Goal: Transaction & Acquisition: Purchase product/service

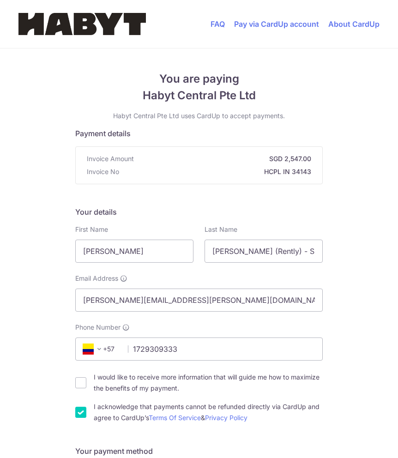
select select "49"
select select "DE"
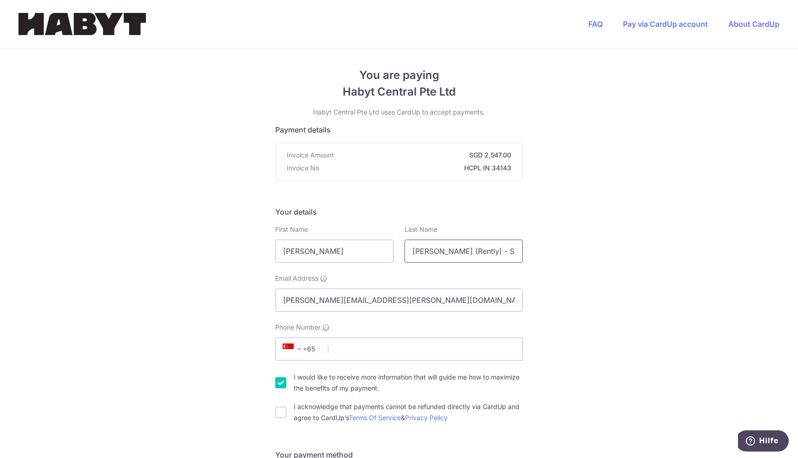
click at [474, 255] on input "[PERSON_NAME] (Rently) - SG_SIN_6SK-A_02-02_01" at bounding box center [464, 251] width 118 height 23
drag, startPoint x: 447, startPoint y: 251, endPoint x: 308, endPoint y: 259, distance: 140.1
click at [308, 259] on div "First Name [PERSON_NAME] Last Name [PERSON_NAME] (Rently) - SG_SIN_6SK-A_02-02_…" at bounding box center [399, 244] width 259 height 38
type input "B"
type input "Kindermann"
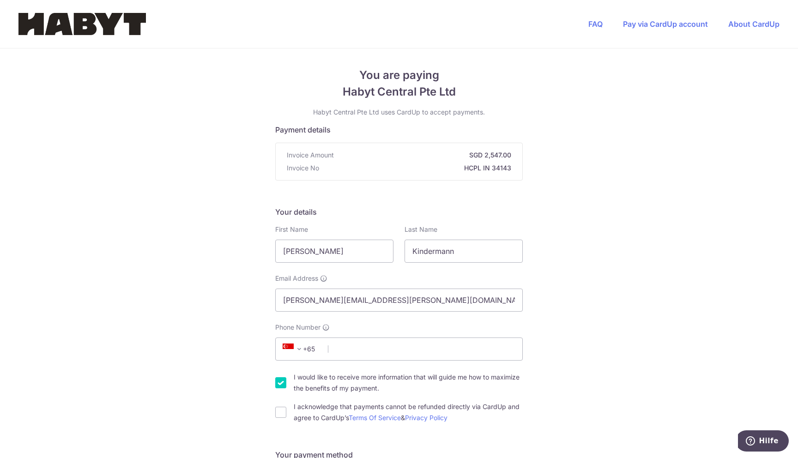
select select "49"
type input "1729309333"
select select "DE"
type input "71254"
type input "[PERSON_NAME][STREET_ADDRESS]"
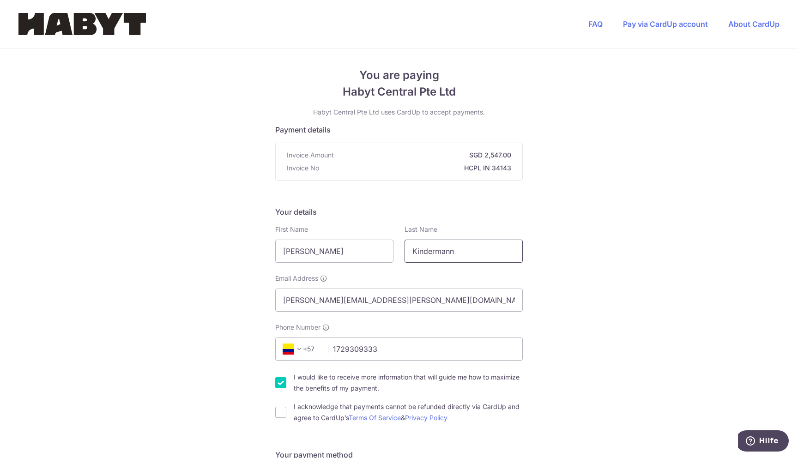
scroll to position [445, 0]
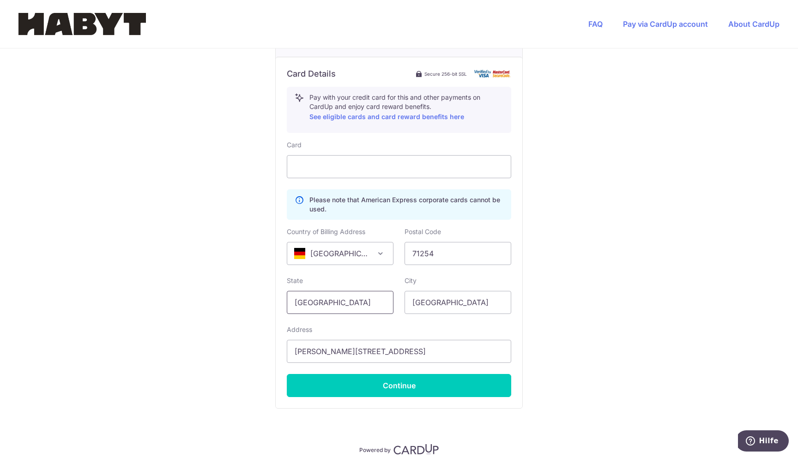
click at [326, 291] on input "[GEOGRAPHIC_DATA]" at bounding box center [340, 302] width 107 height 23
click at [327, 304] on input "[GEOGRAPHIC_DATA]" at bounding box center [340, 302] width 107 height 23
type input "[GEOGRAPHIC_DATA]"
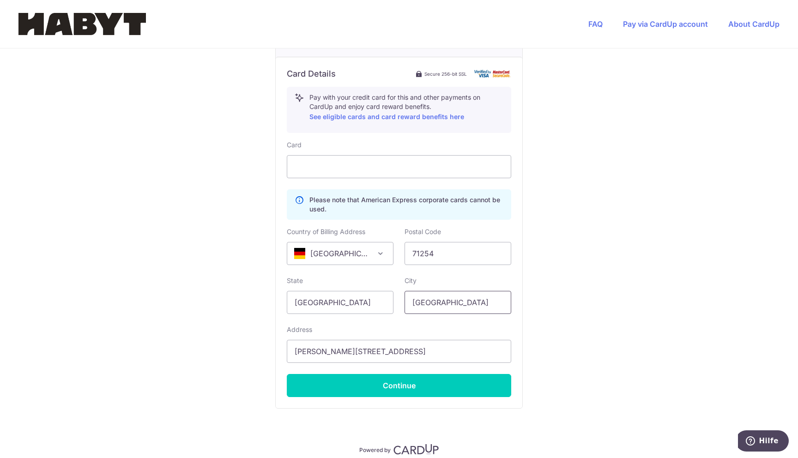
click at [426, 292] on input "[GEOGRAPHIC_DATA]" at bounding box center [458, 302] width 107 height 23
type input "[GEOGRAPHIC_DATA]"
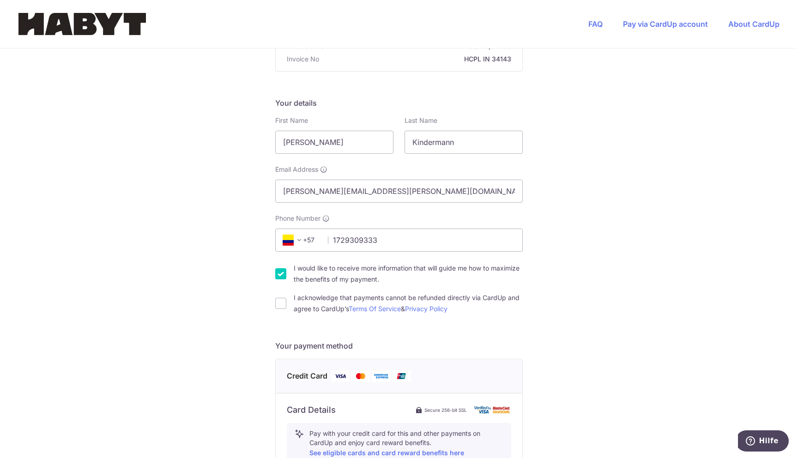
scroll to position [85, 0]
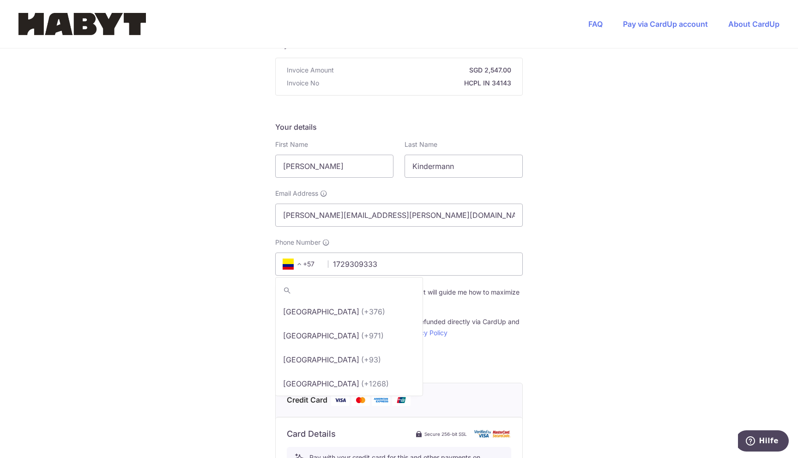
click at [306, 264] on span "+57" at bounding box center [301, 264] width 42 height 11
type input "g"
select select "57"
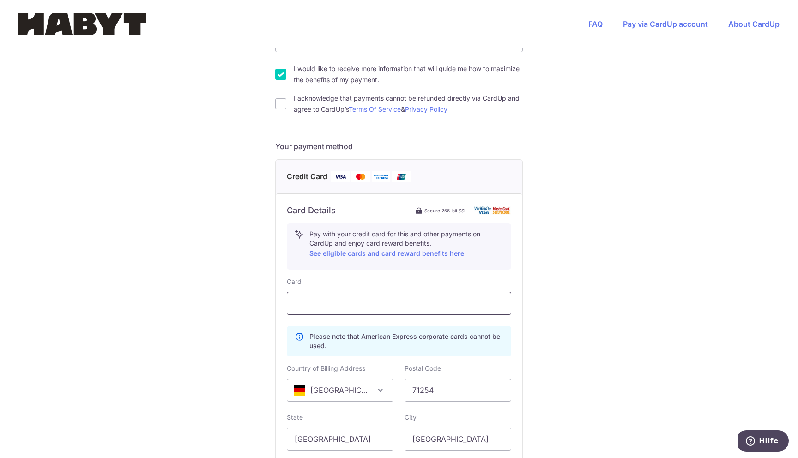
scroll to position [310, 0]
click at [284, 111] on div "I acknowledge that payments cannot be refunded directly via CardUp and agree to…" at bounding box center [399, 102] width 248 height 22
click at [283, 104] on input "I acknowledge that payments cannot be refunded directly via CardUp and agree to…" at bounding box center [280, 102] width 11 height 11
checkbox input "true"
click at [280, 72] on input "I would like to receive more information that will guide me how to maximize the…" at bounding box center [280, 72] width 11 height 11
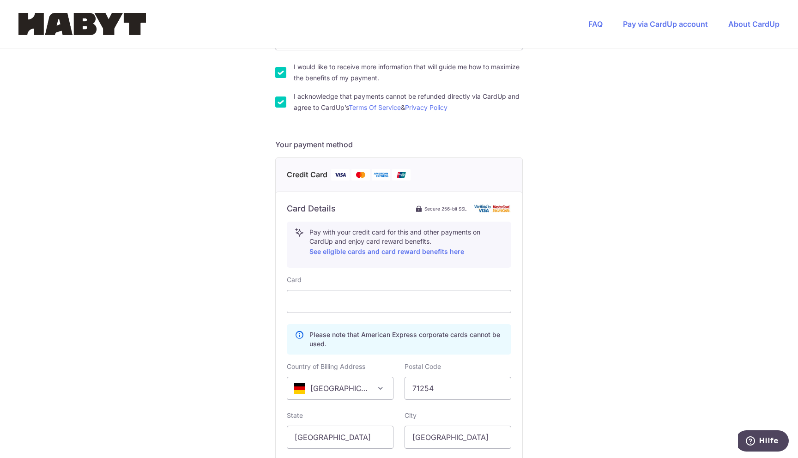
checkbox input "false"
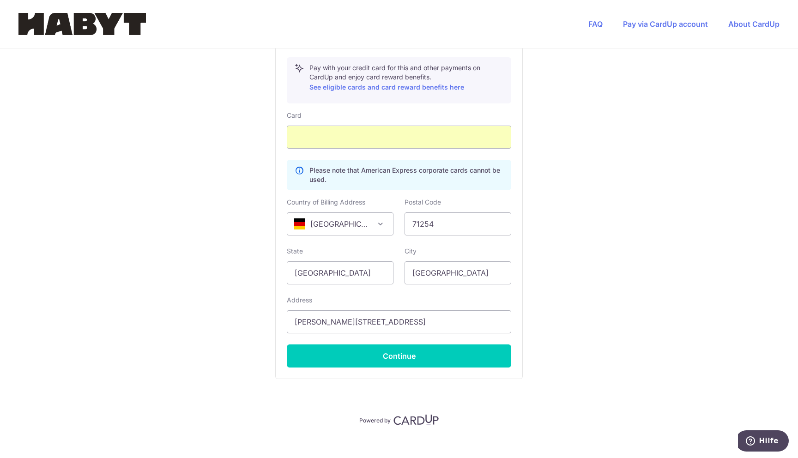
scroll to position [477, 0]
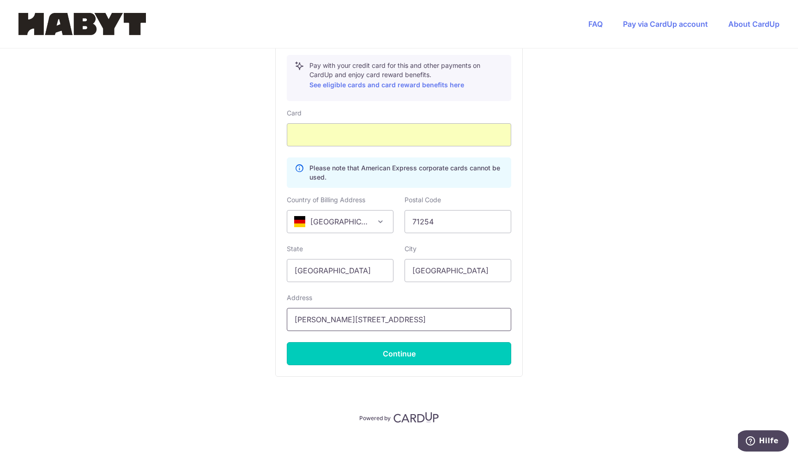
drag, startPoint x: 397, startPoint y: 353, endPoint x: 360, endPoint y: 309, distance: 57.4
click at [360, 309] on div "Card Please note that American Express corporate cards cannot be used. Country …" at bounding box center [399, 237] width 224 height 257
click at [354, 320] on input "[PERSON_NAME][STREET_ADDRESS]" at bounding box center [399, 319] width 224 height 23
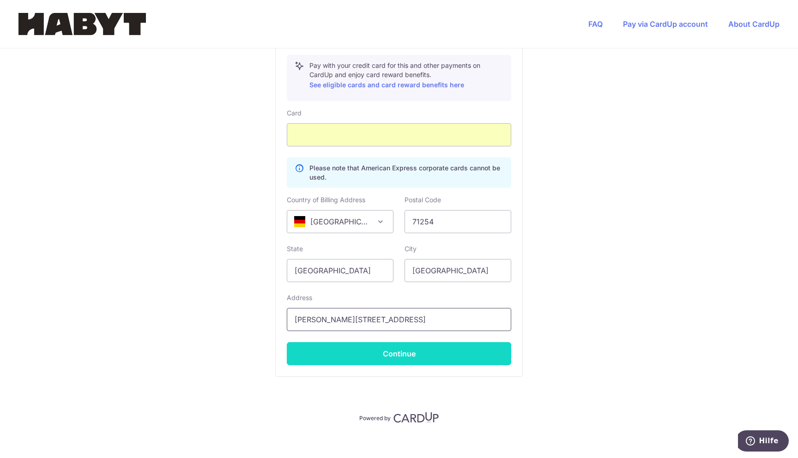
type input "[PERSON_NAME][STREET_ADDRESS]"
click at [362, 355] on button "Continue" at bounding box center [399, 353] width 224 height 23
type input "**** 1013"
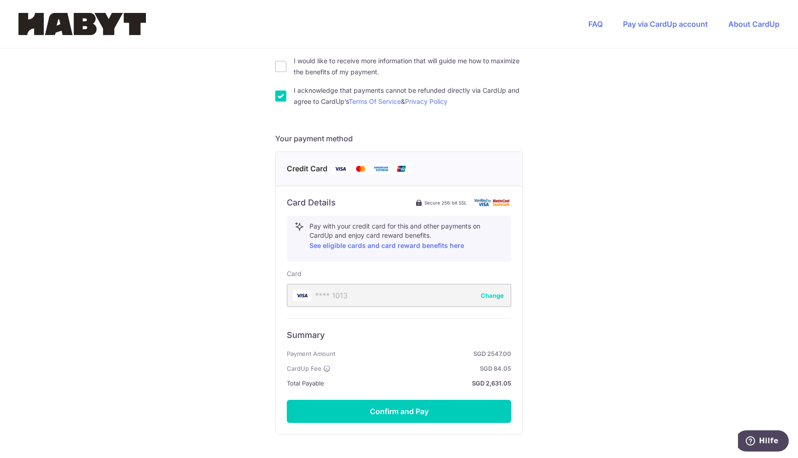
scroll to position [382, 0]
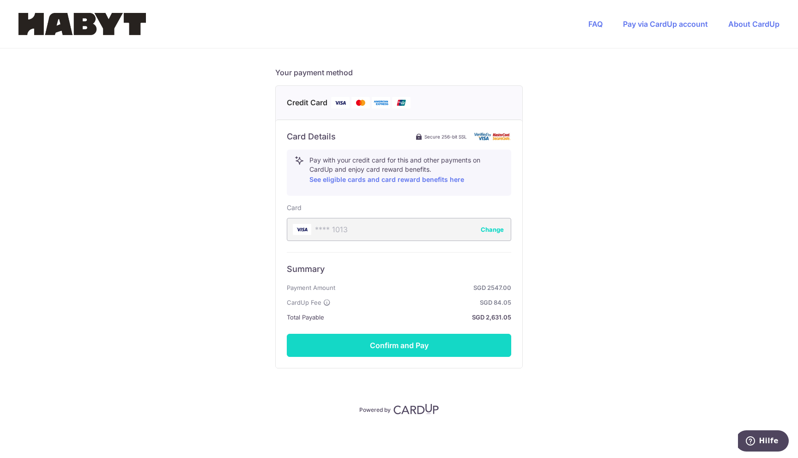
click at [405, 349] on button "Confirm and Pay" at bounding box center [399, 345] width 224 height 23
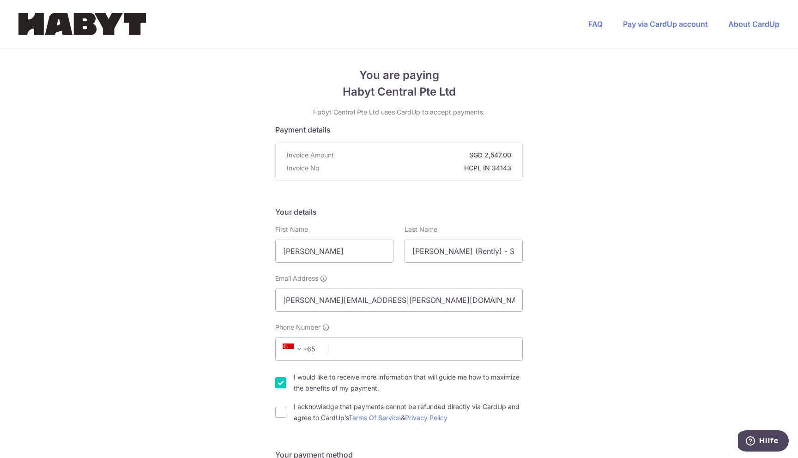
scroll to position [71, 0]
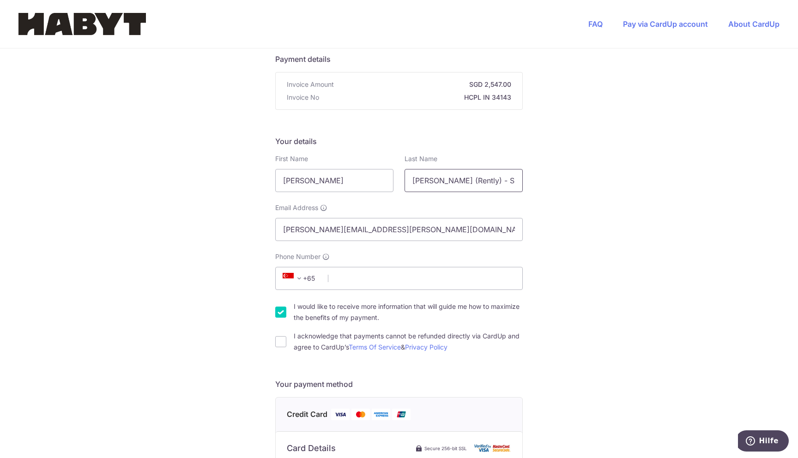
click at [442, 174] on input "[PERSON_NAME] (Rently) - SG_SIN_6SK-A_02-02_01" at bounding box center [464, 180] width 118 height 23
drag, startPoint x: 447, startPoint y: 180, endPoint x: 223, endPoint y: 184, distance: 224.0
click at [223, 184] on div "You are paying Habyt Central Pte Ltd Habyt Central Pte Ltd uses CardUp to accep…" at bounding box center [399, 425] width 798 height 895
drag, startPoint x: 456, startPoint y: 180, endPoint x: 639, endPoint y: 187, distance: 183.5
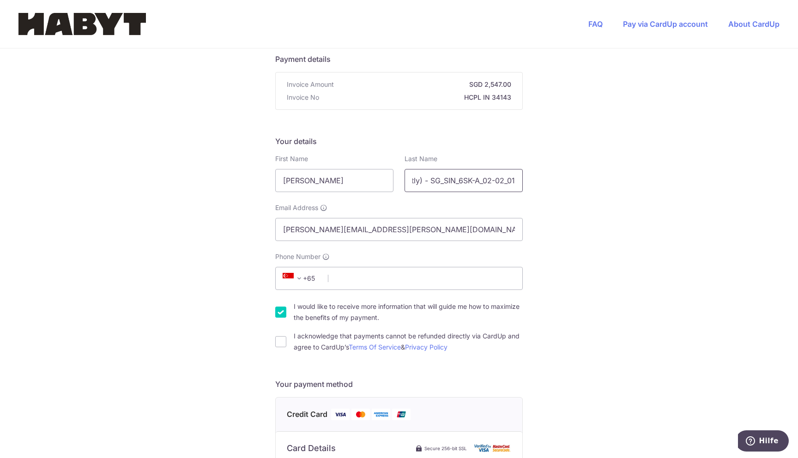
click at [639, 187] on div "You are paying Habyt Central Pte Ltd Habyt Central Pte Ltd uses CardUp to accep…" at bounding box center [399, 425] width 798 height 895
type input "Kindermann"
click at [350, 283] on input "Phone Number" at bounding box center [399, 278] width 248 height 23
type input "1729309333"
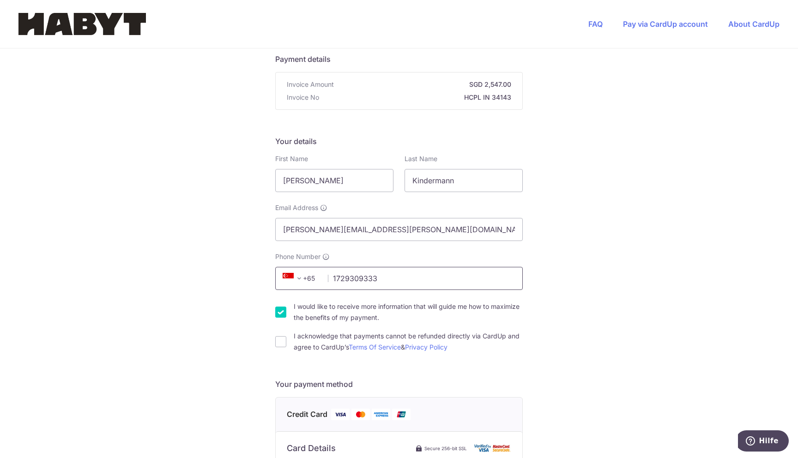
select select "49"
select select "DE"
type input "71254"
type input "[PERSON_NAME][STREET_ADDRESS]"
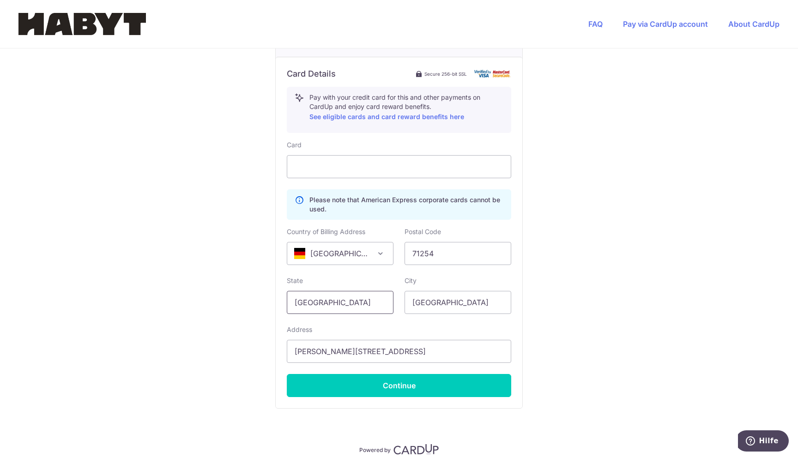
click at [333, 314] on input "[GEOGRAPHIC_DATA]" at bounding box center [340, 302] width 107 height 23
type input "[GEOGRAPHIC_DATA]"
click at [408, 297] on input "[GEOGRAPHIC_DATA]" at bounding box center [458, 302] width 107 height 23
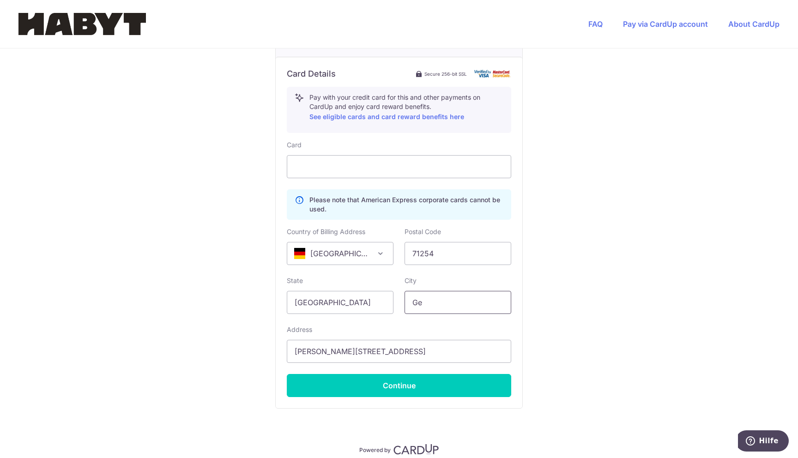
type input "G"
type input "[GEOGRAPHIC_DATA]"
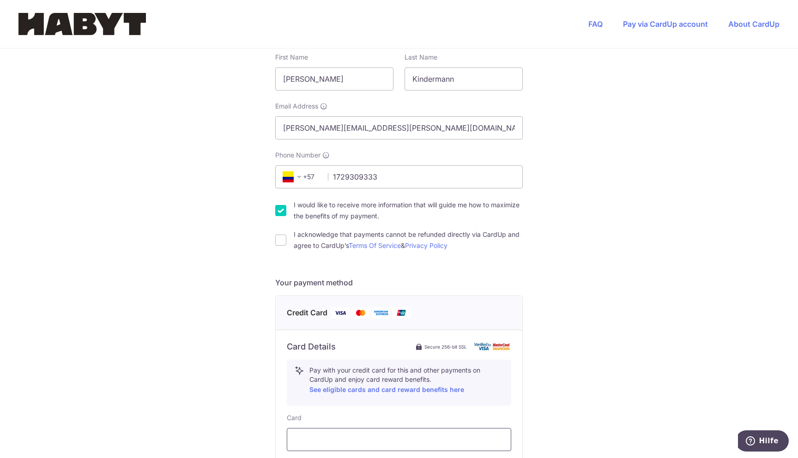
scroll to position [170, 0]
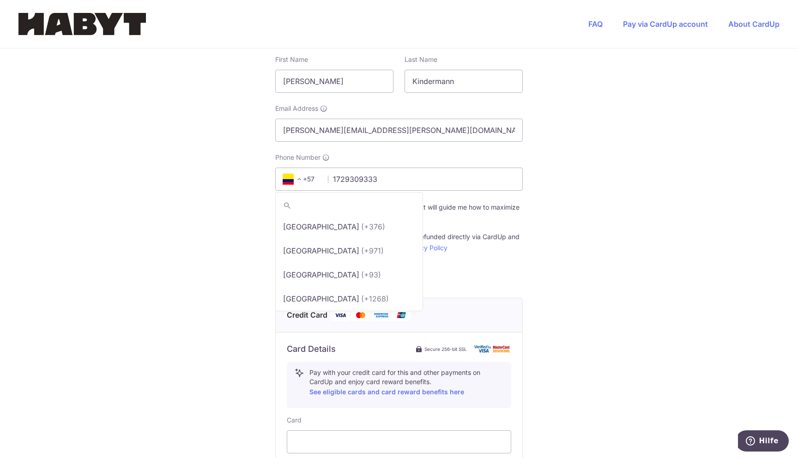
click at [308, 180] on span "+57" at bounding box center [301, 179] width 42 height 11
type input "G"
select select "57"
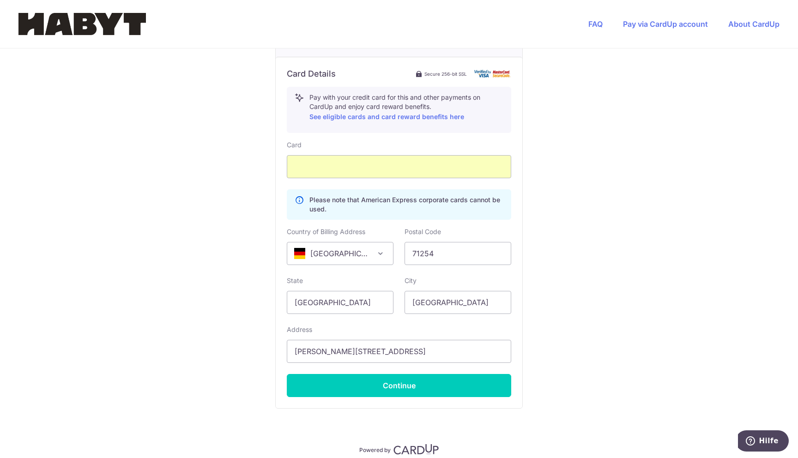
scroll to position [485, 0]
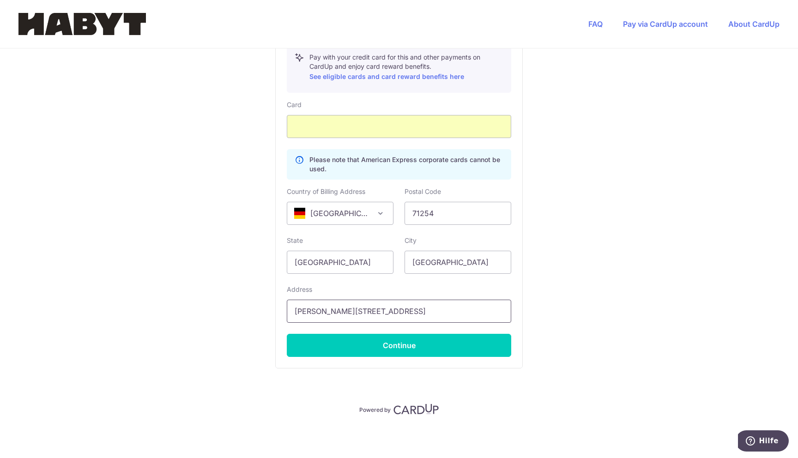
click at [357, 316] on input "[PERSON_NAME][STREET_ADDRESS]" at bounding box center [399, 311] width 224 height 23
click at [357, 312] on input "[PERSON_NAME][STREET_ADDRESS]" at bounding box center [399, 311] width 224 height 23
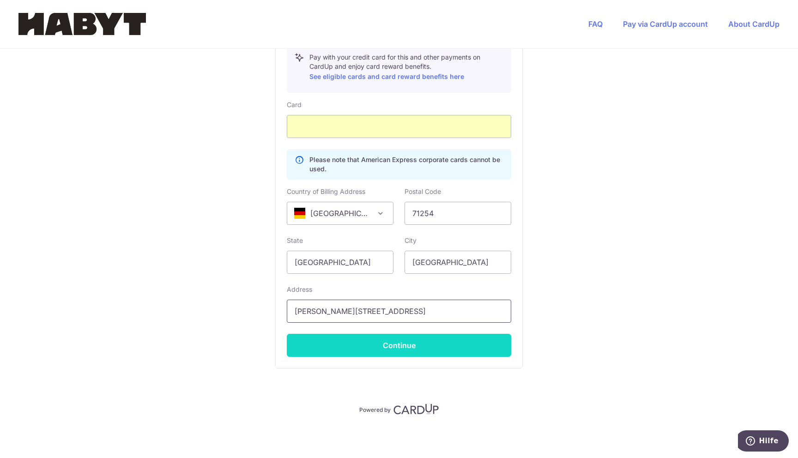
type input "[PERSON_NAME][STREET_ADDRESS]"
click at [374, 344] on button "Continue" at bounding box center [399, 345] width 224 height 23
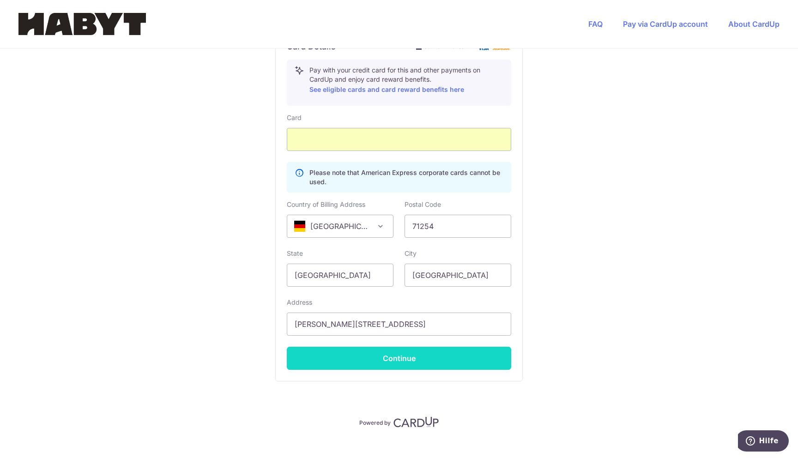
scroll to position [159, 0]
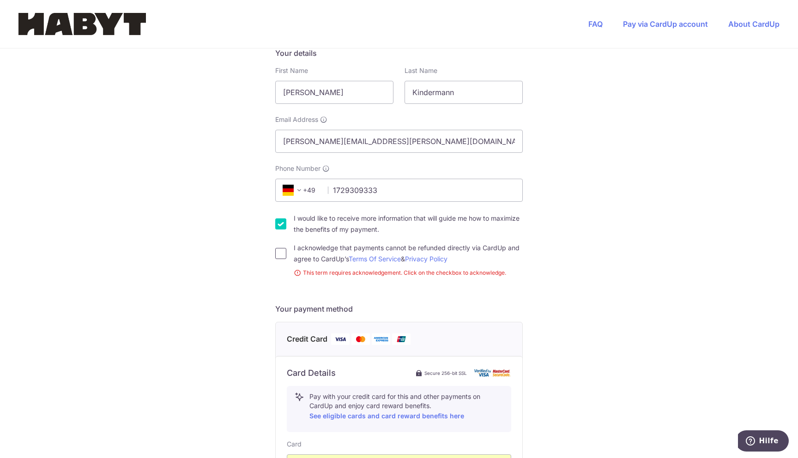
click at [279, 255] on input "I acknowledge that payments cannot be refunded directly via CardUp and agree to…" at bounding box center [280, 253] width 11 height 11
checkbox input "true"
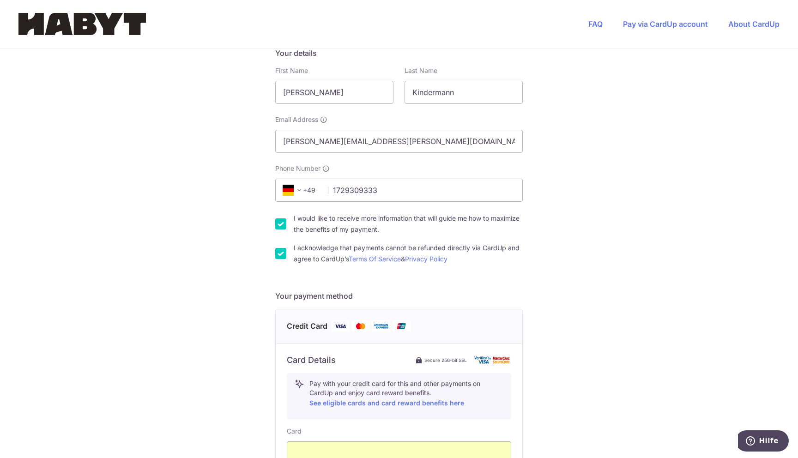
click at [279, 234] on div "I would like to receive more information that will guide me how to maximize the…" at bounding box center [399, 224] width 248 height 22
click at [279, 223] on input "I would like to receive more information that will guide me how to maximize the…" at bounding box center [280, 223] width 11 height 11
checkbox input "false"
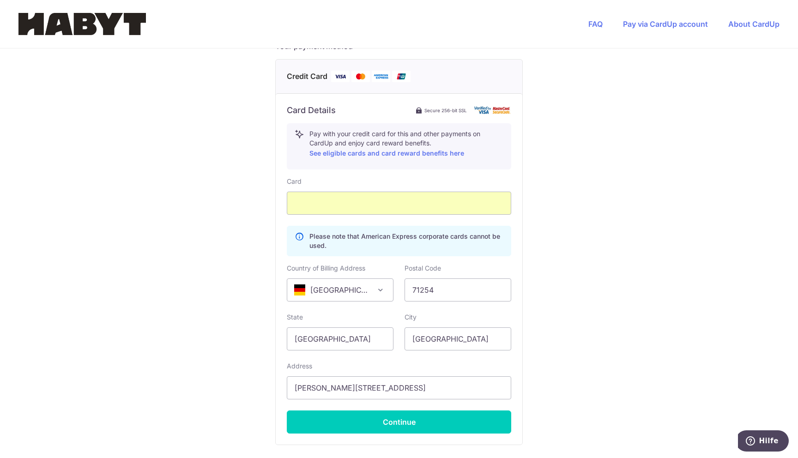
scroll to position [485, 0]
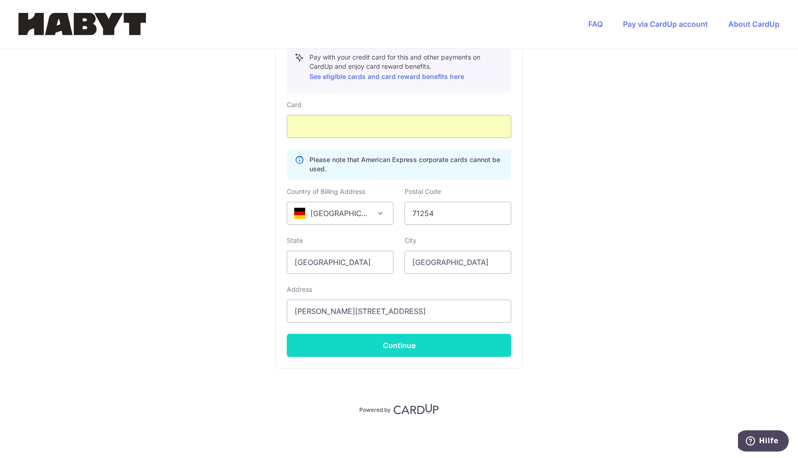
click at [376, 337] on button "Continue" at bounding box center [399, 345] width 224 height 23
type input "**** 1013"
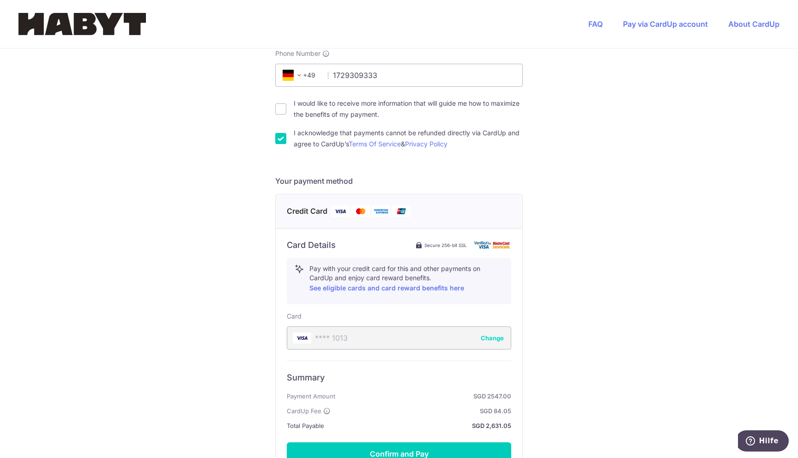
scroll to position [382, 0]
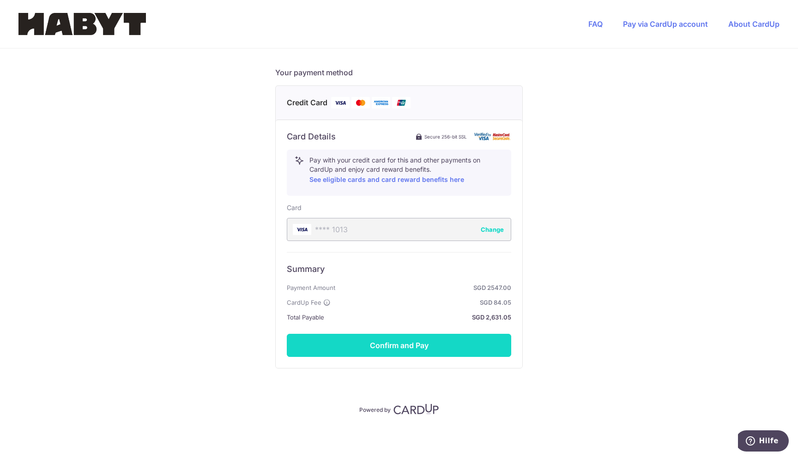
click at [382, 353] on button "Confirm and Pay" at bounding box center [399, 345] width 224 height 23
